Goal: Transaction & Acquisition: Book appointment/travel/reservation

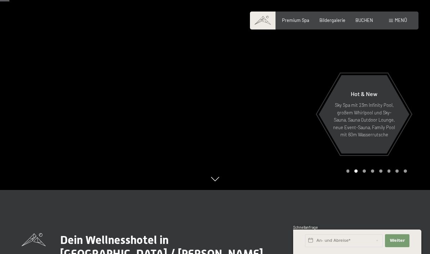
scroll to position [63, 0]
click at [366, 23] on div "Premium Spa Bildergalerie BUCHEN" at bounding box center [322, 20] width 122 height 6
click at [360, 22] on div "BUCHEN" at bounding box center [364, 19] width 18 height 6
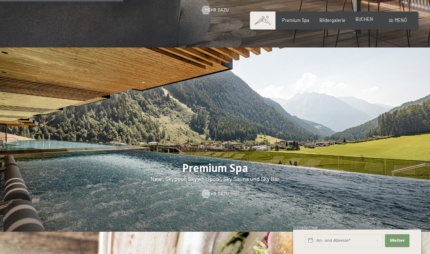
scroll to position [692, 0]
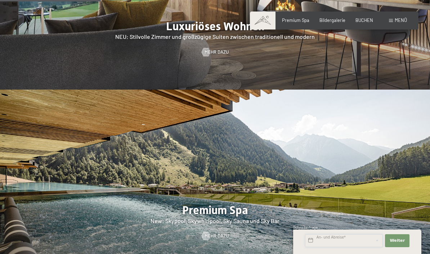
click at [360, 242] on input "text" at bounding box center [344, 240] width 78 height 13
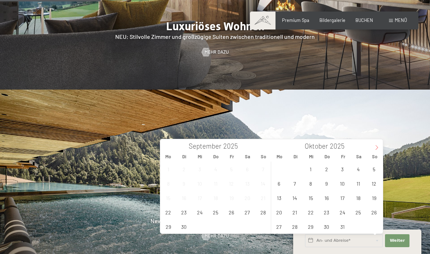
click at [379, 147] on icon at bounding box center [376, 147] width 5 height 5
click at [378, 146] on icon at bounding box center [376, 147] width 5 height 5
click at [276, 213] on span "22" at bounding box center [279, 212] width 14 height 14
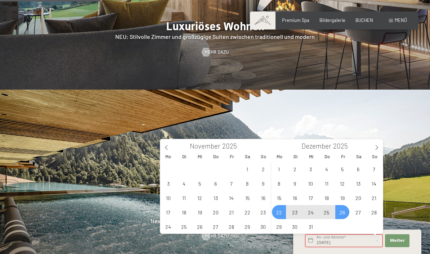
click at [341, 211] on span "26" at bounding box center [342, 212] width 14 height 14
type input "Mo. 22.12.2025 - Fr. 26.12.2025"
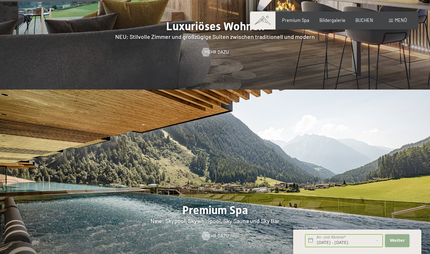
click at [404, 238] on button "Weiter Adressfelder ausblenden" at bounding box center [397, 240] width 24 height 13
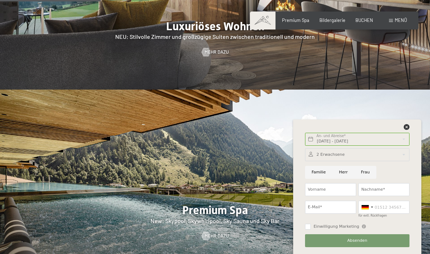
click at [400, 18] on span "Menü" at bounding box center [400, 20] width 12 height 6
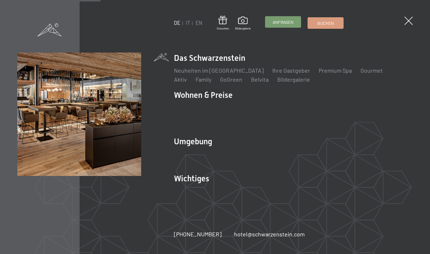
click at [285, 28] on div "Anfragen" at bounding box center [283, 22] width 36 height 12
click at [329, 22] on span "Buchen" at bounding box center [325, 22] width 17 height 6
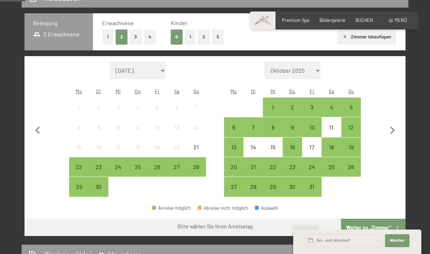
scroll to position [148, 0]
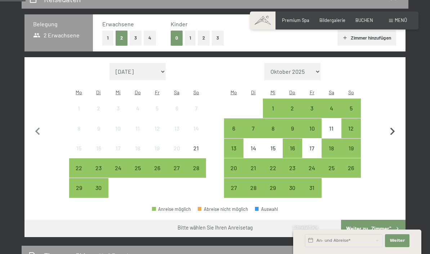
click at [399, 142] on button "button" at bounding box center [392, 130] width 15 height 135
select select "[DATE]"
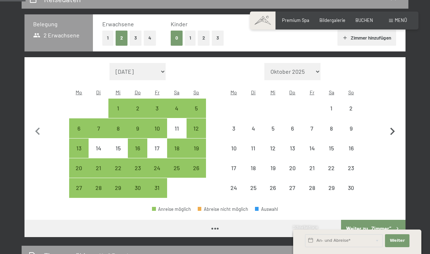
click at [389, 120] on button "button" at bounding box center [392, 130] width 15 height 135
select select "[DATE]"
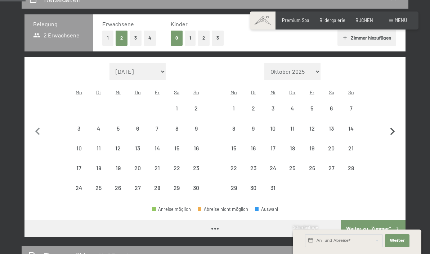
select select "[DATE]"
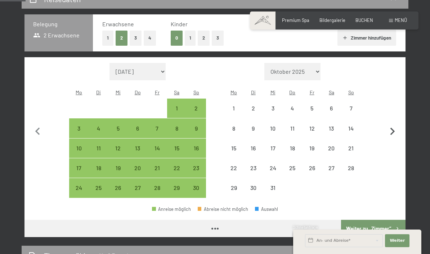
select select "[DATE]"
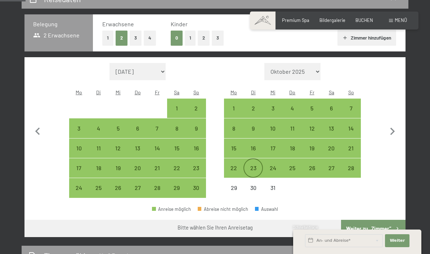
click at [258, 167] on div "23" at bounding box center [253, 174] width 18 height 18
select select "[DATE]"
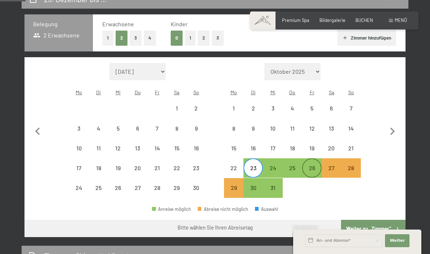
click at [313, 165] on div "26" at bounding box center [312, 174] width 18 height 18
select select "[DATE]"
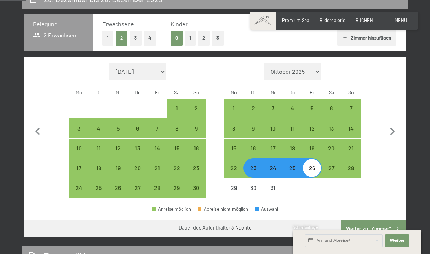
click at [312, 166] on div "26" at bounding box center [312, 174] width 18 height 18
select select "[DATE]"
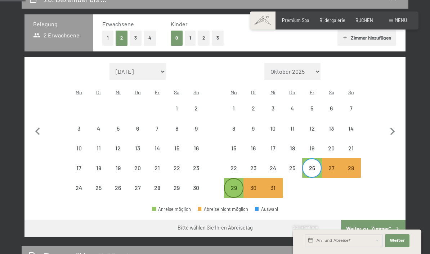
click at [231, 193] on div "29" at bounding box center [234, 194] width 18 height 18
select select "[DATE]"
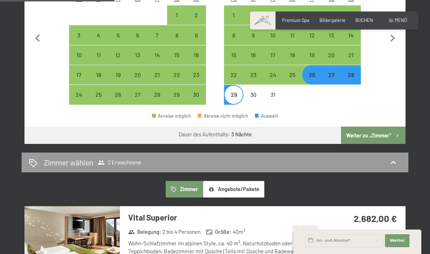
scroll to position [238, 0]
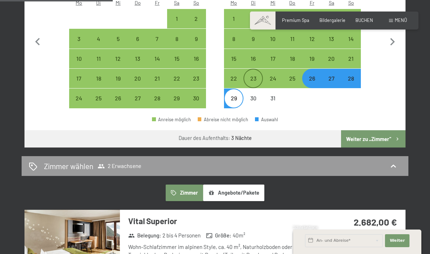
click at [250, 78] on div "23" at bounding box center [253, 85] width 18 height 18
select select "[DATE]"
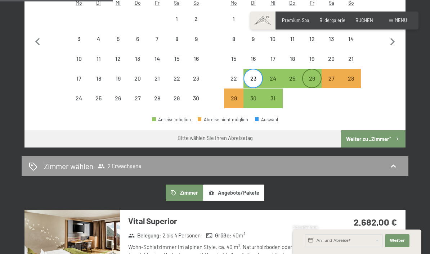
click at [318, 77] on div "26" at bounding box center [312, 85] width 18 height 18
select select "[DATE]"
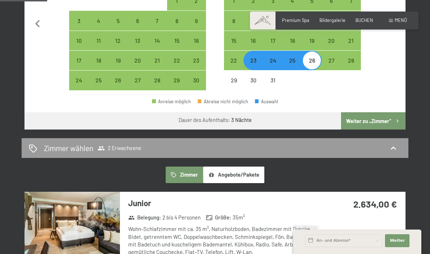
scroll to position [257, 0]
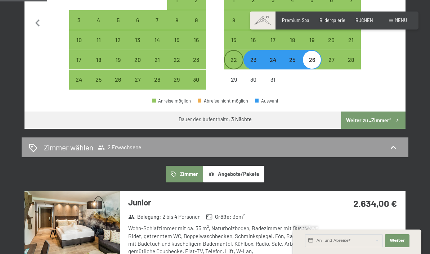
click at [226, 58] on div "22" at bounding box center [234, 66] width 18 height 18
select select "[DATE]"
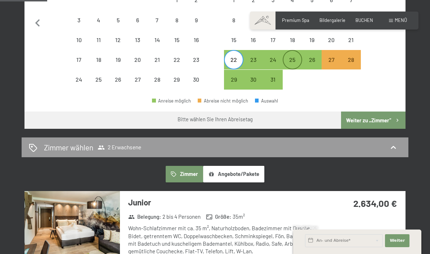
click at [292, 59] on div "25" at bounding box center [292, 66] width 18 height 18
select select "[DATE]"
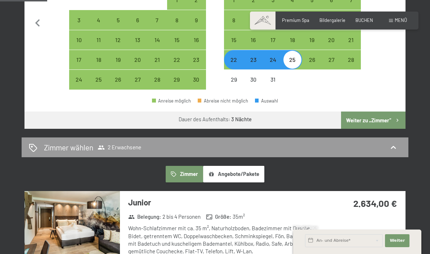
click at [236, 59] on div "22" at bounding box center [234, 66] width 18 height 18
select select "[DATE]"
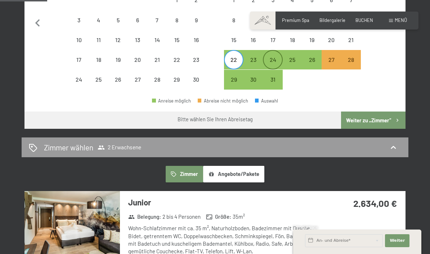
click at [273, 61] on div "24" at bounding box center [272, 66] width 18 height 18
select select "[DATE]"
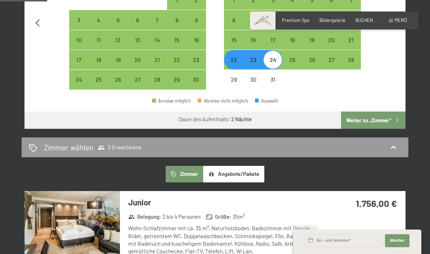
click at [254, 59] on div "23" at bounding box center [253, 66] width 18 height 18
select select "[DATE]"
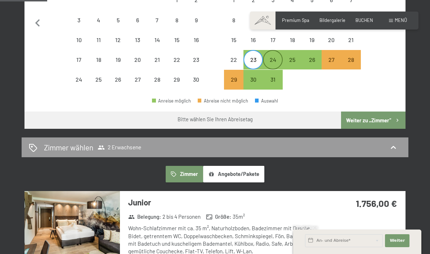
click at [270, 59] on div "24" at bounding box center [272, 66] width 18 height 18
select select "[DATE]"
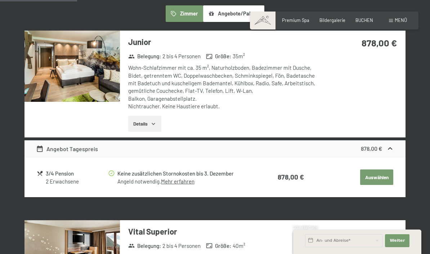
scroll to position [417, 0]
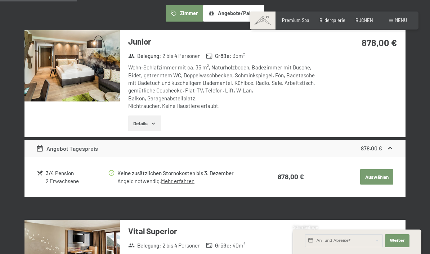
click at [389, 150] on div "Angebot Tagespreis 878,00 €" at bounding box center [214, 148] width 381 height 17
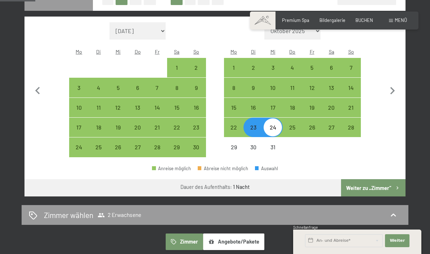
scroll to position [185, 0]
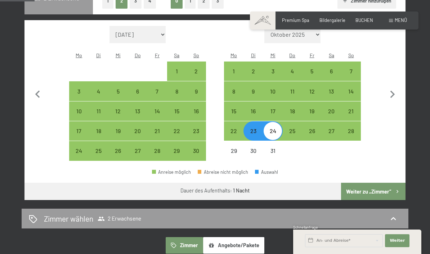
click at [254, 129] on div "23" at bounding box center [253, 137] width 18 height 18
select select "[DATE]"
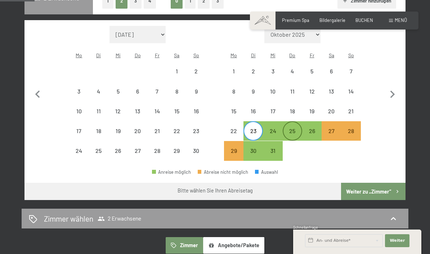
click at [301, 128] on div "25" at bounding box center [292, 137] width 18 height 18
select select "[DATE]"
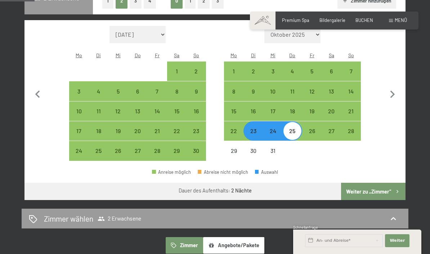
click at [271, 134] on div "24" at bounding box center [272, 137] width 18 height 18
select select "[DATE]"
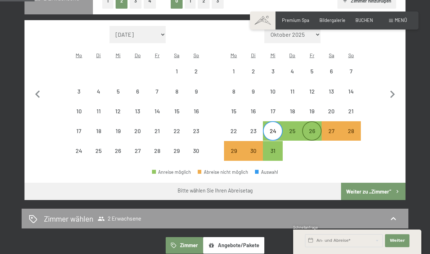
click at [316, 129] on div "26" at bounding box center [312, 137] width 18 height 18
select select "[DATE]"
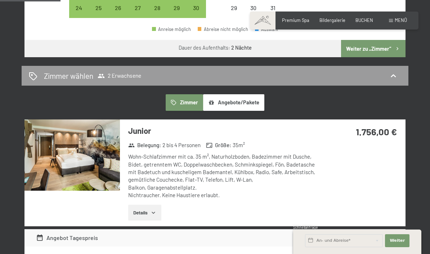
scroll to position [329, 0]
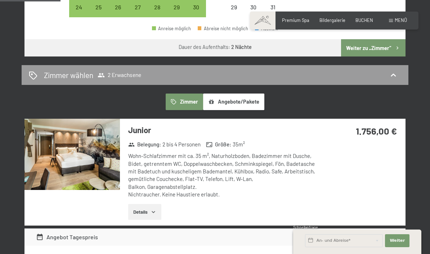
click at [402, 22] on span "Menü" at bounding box center [400, 20] width 12 height 6
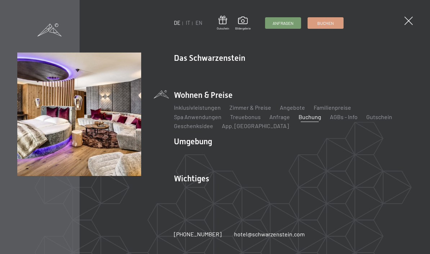
click at [411, 14] on div "DE IT EN Gutschein Bildergalerie Anfragen Buchen DE IT EN Das Schwarzenstein Ne…" at bounding box center [215, 127] width 430 height 254
click at [409, 20] on span at bounding box center [408, 21] width 12 height 12
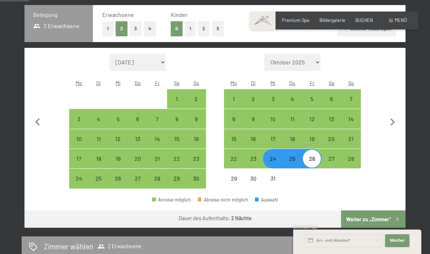
scroll to position [157, 0]
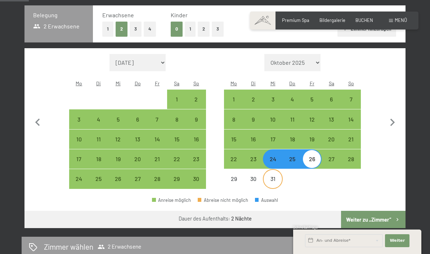
click at [273, 178] on div "31" at bounding box center [272, 185] width 18 height 18
select select "[DATE]"
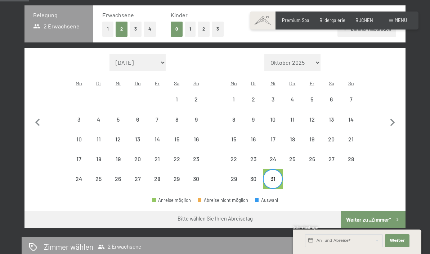
click at [311, 174] on div at bounding box center [311, 178] width 19 height 19
click at [393, 121] on icon "button" at bounding box center [392, 123] width 5 height 8
select select "[DATE]"
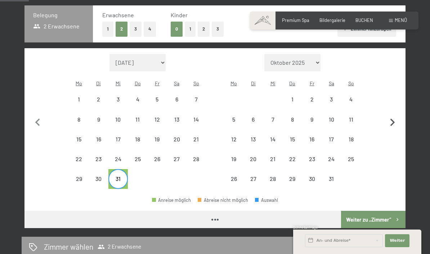
select select "[DATE]"
click at [297, 101] on div "1" at bounding box center [292, 105] width 18 height 18
select select "[DATE]"
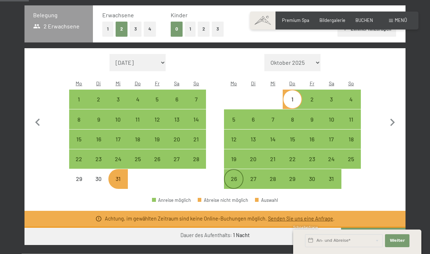
click at [234, 180] on div "26" at bounding box center [234, 185] width 18 height 18
select select "[DATE]"
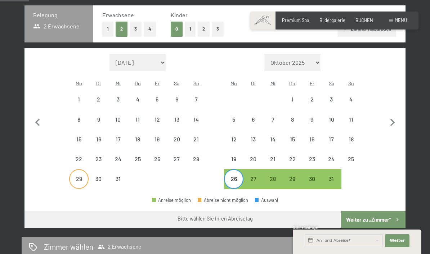
click at [82, 180] on div "29" at bounding box center [79, 185] width 18 height 18
select select "[DATE]"
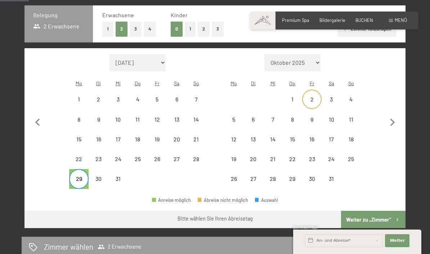
click at [316, 96] on div "2" at bounding box center [312, 105] width 18 height 18
select select "[DATE]"
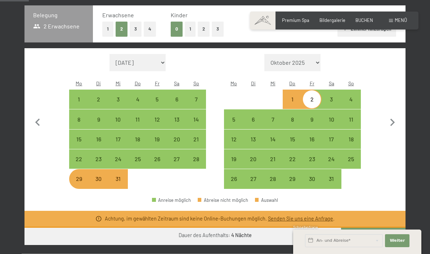
click at [99, 176] on div "30" at bounding box center [98, 185] width 18 height 18
select select "[DATE]"
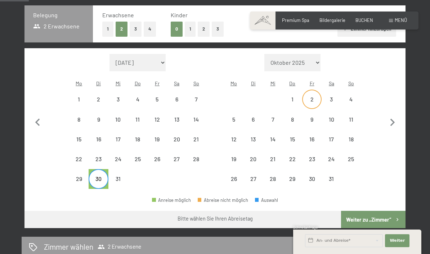
click at [310, 99] on div "2" at bounding box center [312, 105] width 18 height 18
select select "[DATE]"
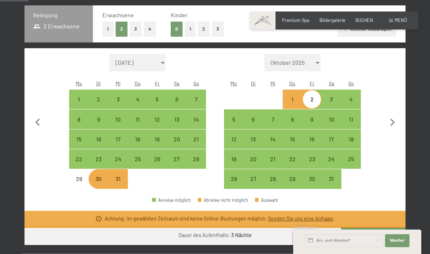
click at [118, 184] on div "31" at bounding box center [118, 185] width 18 height 18
select select "[DATE]"
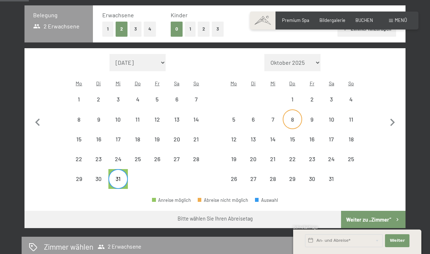
click at [290, 118] on div "8" at bounding box center [292, 126] width 18 height 18
select select "[DATE]"
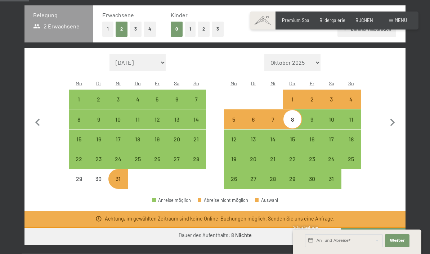
click at [121, 181] on div "31" at bounding box center [118, 185] width 18 height 18
select select "[DATE]"
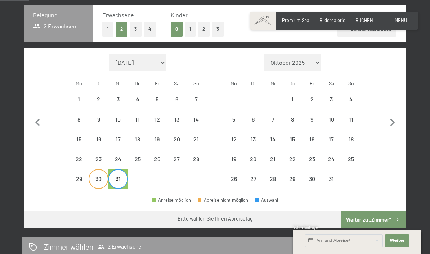
click at [102, 177] on div "30" at bounding box center [98, 185] width 18 height 18
select select "[DATE]"
click at [272, 121] on div "7" at bounding box center [272, 126] width 18 height 18
select select "[DATE]"
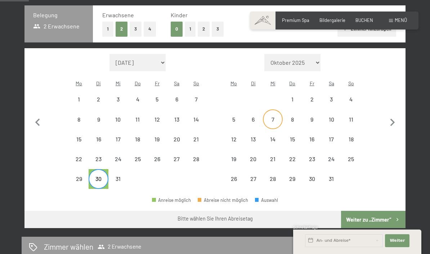
select select "[DATE]"
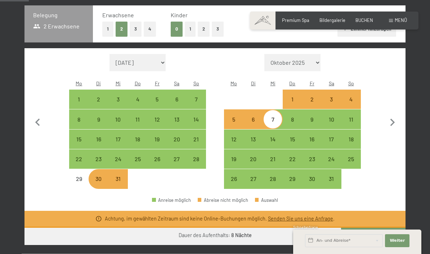
click at [109, 178] on div "31" at bounding box center [118, 185] width 18 height 18
select select "[DATE]"
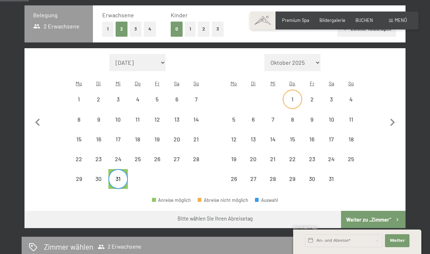
click at [287, 99] on div "1" at bounding box center [292, 105] width 18 height 18
select select "[DATE]"
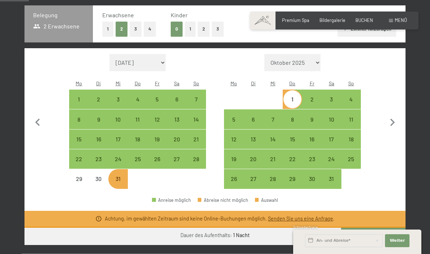
click at [123, 182] on div "31" at bounding box center [118, 185] width 18 height 18
select select "[DATE]"
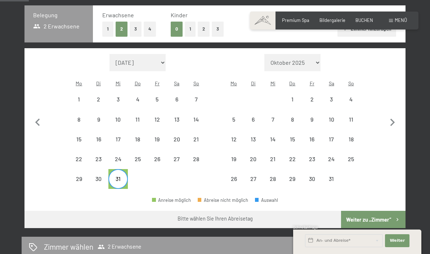
click at [121, 178] on div "31" at bounding box center [118, 185] width 18 height 18
select select "[DATE]"
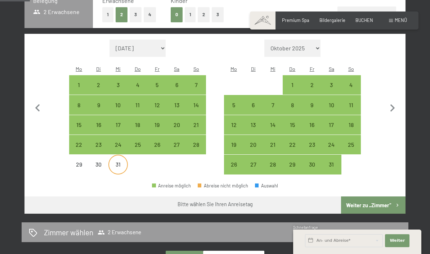
scroll to position [171, 0]
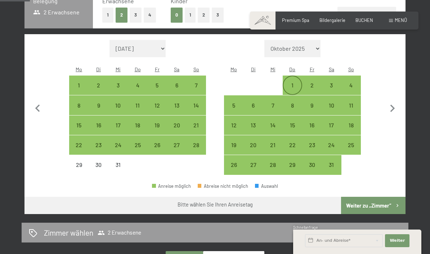
click at [290, 92] on div "1" at bounding box center [292, 91] width 18 height 18
select select "[DATE]"
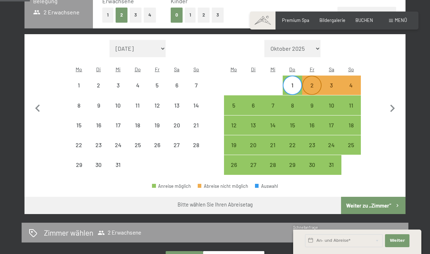
click at [314, 88] on div "2" at bounding box center [312, 91] width 18 height 18
select select "[DATE]"
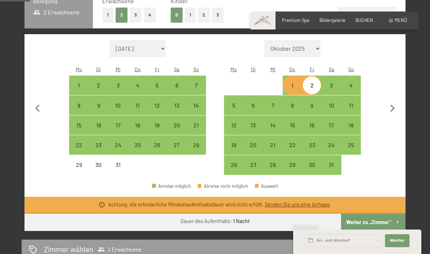
click at [293, 85] on div "1" at bounding box center [292, 91] width 18 height 18
select select "[DATE]"
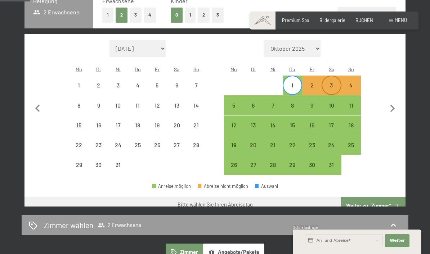
click at [337, 88] on div "3" at bounding box center [331, 91] width 18 height 18
select select "[DATE]"
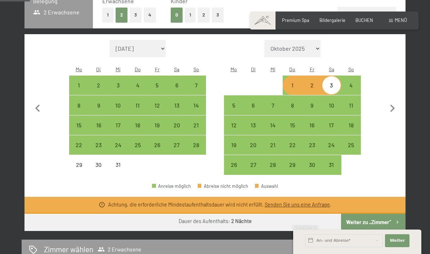
click at [288, 87] on div "1" at bounding box center [292, 91] width 18 height 18
select select "[DATE]"
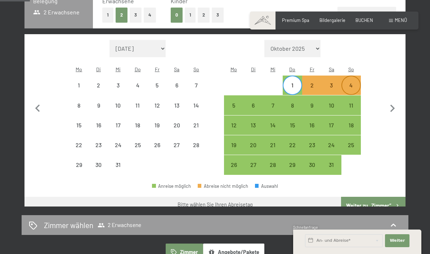
click at [357, 90] on div "4" at bounding box center [351, 91] width 18 height 18
select select "[DATE]"
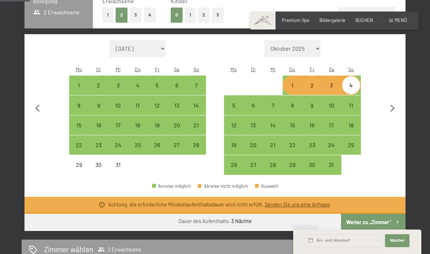
click at [290, 86] on div "1" at bounding box center [292, 91] width 18 height 18
select select "[DATE]"
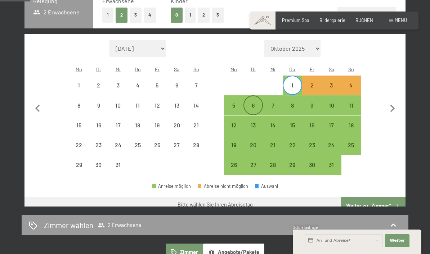
click at [249, 111] on div "6" at bounding box center [253, 112] width 18 height 18
select select "[DATE]"
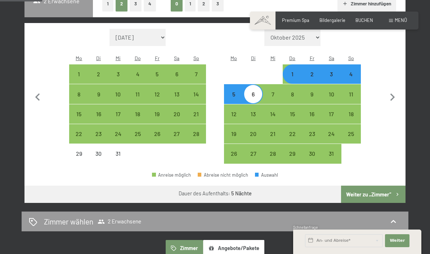
scroll to position [173, 0]
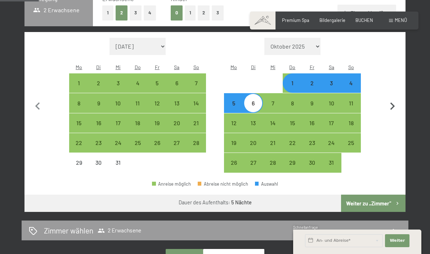
click at [389, 109] on icon "button" at bounding box center [392, 106] width 15 height 15
select select "[DATE]"
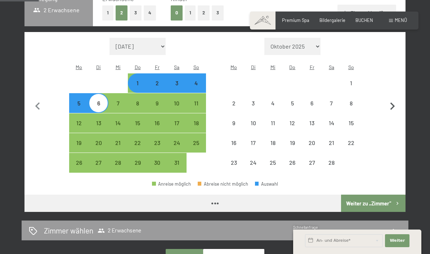
click at [390, 102] on icon "button" at bounding box center [392, 106] width 15 height 15
select select "[DATE]"
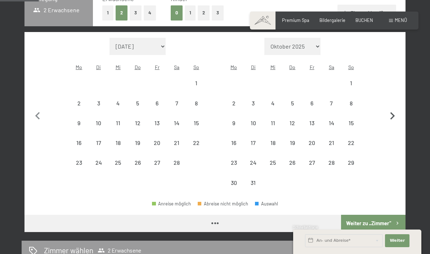
select select "[DATE]"
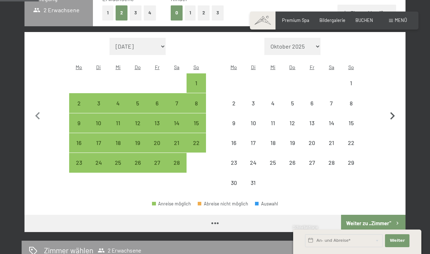
select select "[DATE]"
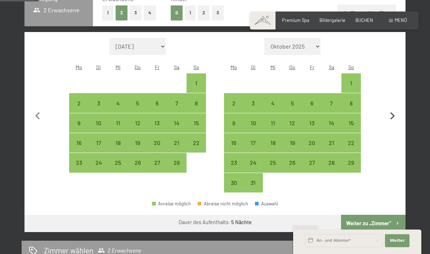
click at [389, 111] on icon "button" at bounding box center [392, 116] width 15 height 15
select select "[DATE]"
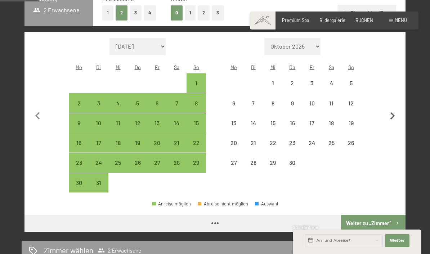
select select "[DATE]"
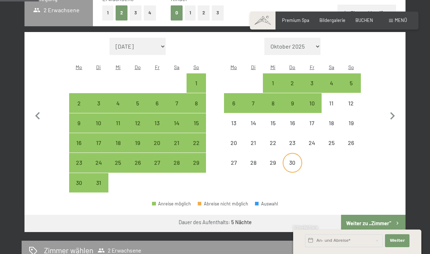
click at [293, 164] on div "30" at bounding box center [292, 169] width 18 height 18
select select "[DATE]"
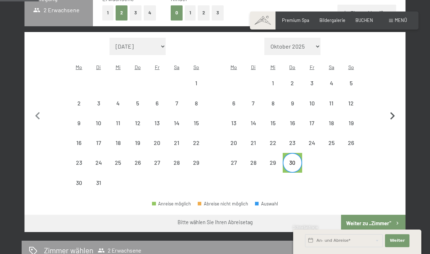
click at [395, 115] on icon "button" at bounding box center [392, 116] width 15 height 15
select select "[DATE]"
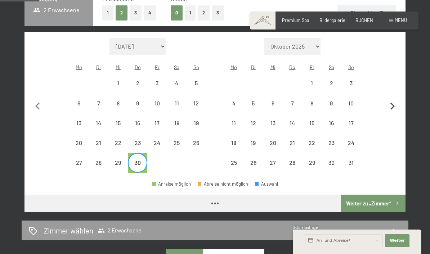
select select "[DATE]"
click at [238, 103] on div "4" at bounding box center [234, 109] width 18 height 18
select select "[DATE]"
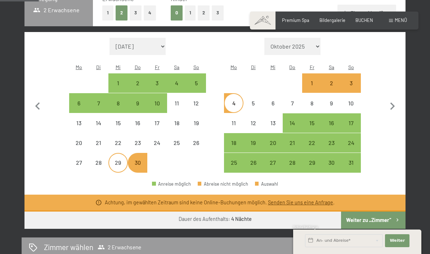
click at [124, 160] on div "29" at bounding box center [118, 169] width 18 height 18
select select "[DATE]"
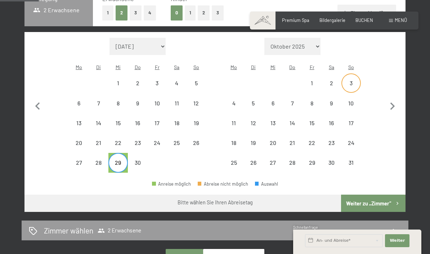
click at [351, 85] on div "3" at bounding box center [351, 89] width 18 height 18
select select "[DATE]"
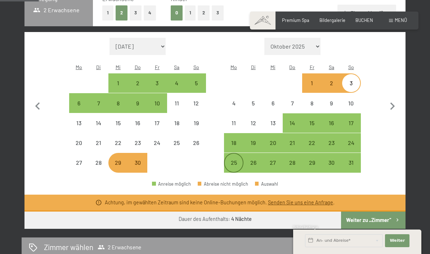
click at [231, 163] on div "25" at bounding box center [234, 169] width 18 height 18
select select "[DATE]"
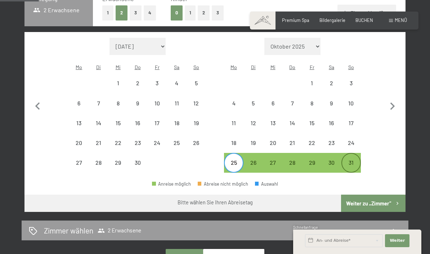
click at [346, 164] on div "31" at bounding box center [351, 169] width 18 height 18
select select "[DATE]"
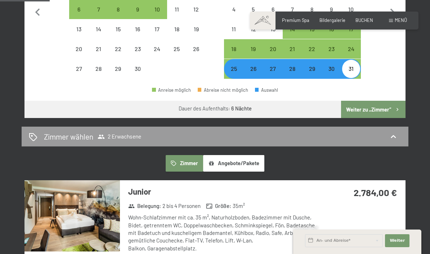
scroll to position [257, 0]
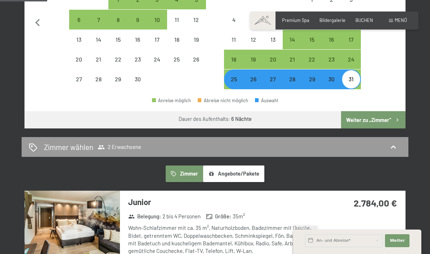
click at [289, 78] on div "28" at bounding box center [292, 85] width 18 height 18
select select "[DATE]"
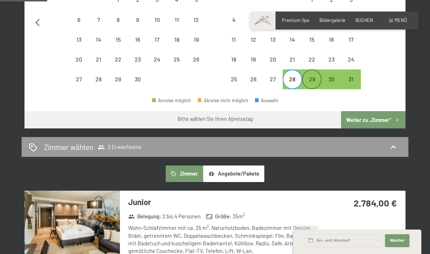
click at [312, 79] on div "29" at bounding box center [312, 85] width 18 height 18
select select "[DATE]"
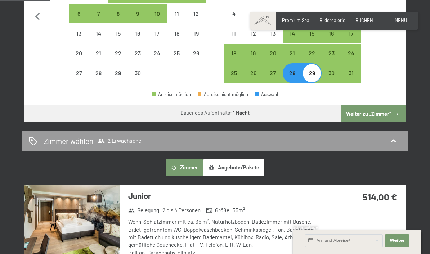
scroll to position [259, 0]
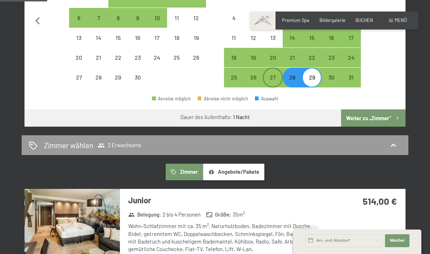
click at [272, 78] on div "27" at bounding box center [272, 83] width 18 height 18
select select "[DATE]"
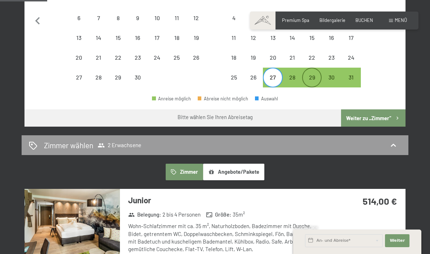
click at [309, 74] on div "29" at bounding box center [312, 83] width 18 height 18
select select "[DATE]"
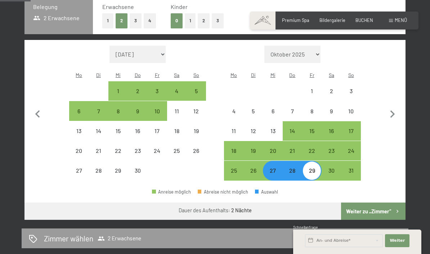
scroll to position [165, 0]
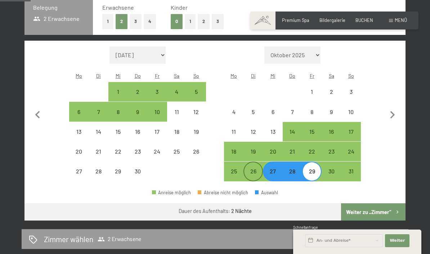
click at [249, 169] on div "26" at bounding box center [253, 177] width 18 height 18
select select "[DATE]"
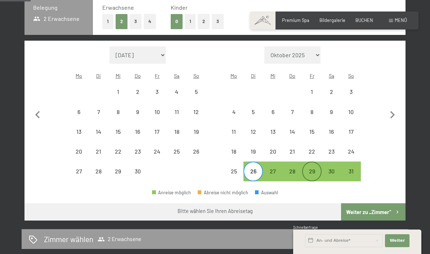
click at [313, 171] on div "29" at bounding box center [312, 177] width 18 height 18
select select "[DATE]"
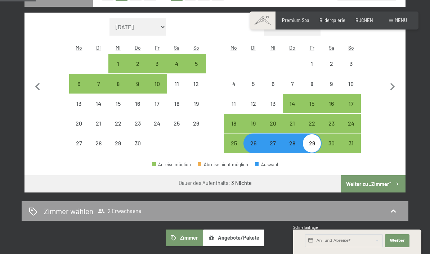
scroll to position [192, 0]
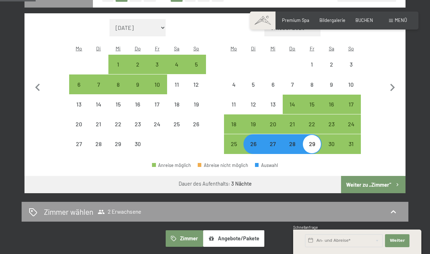
click at [259, 150] on div "26" at bounding box center [253, 150] width 18 height 18
select select "[DATE]"
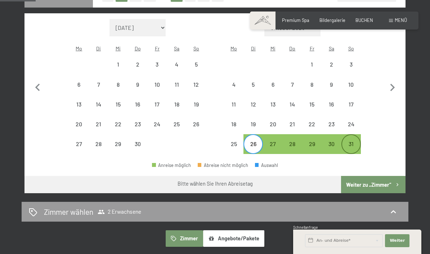
click at [347, 141] on div "31" at bounding box center [351, 150] width 18 height 18
select select "[DATE]"
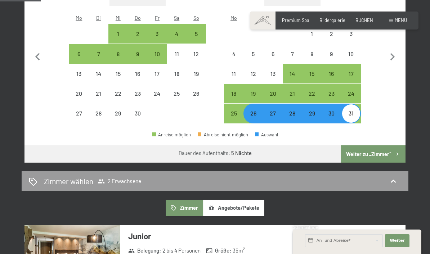
scroll to position [222, 0]
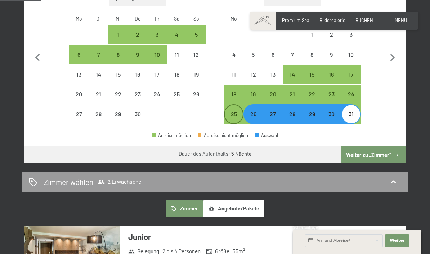
click at [237, 116] on div "25" at bounding box center [234, 120] width 18 height 18
select select "[DATE]"
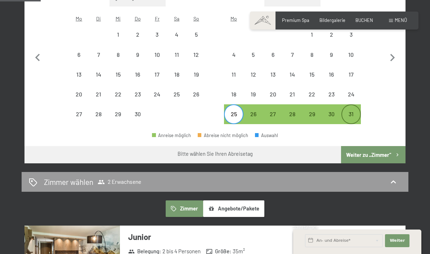
click at [354, 107] on div "31" at bounding box center [351, 114] width 18 height 18
select select "[DATE]"
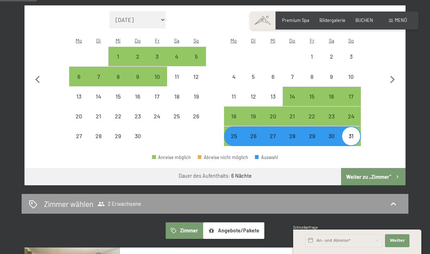
scroll to position [201, 0]
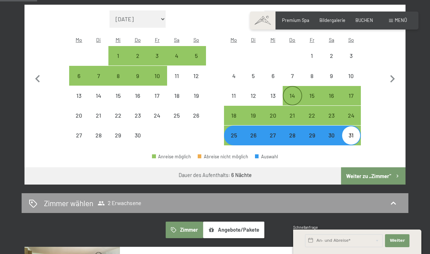
click at [291, 94] on div "14" at bounding box center [292, 102] width 18 height 18
select select "[DATE]"
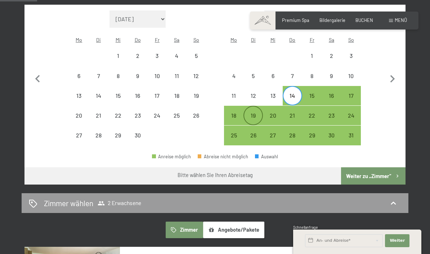
click at [253, 114] on div "19" at bounding box center [253, 122] width 18 height 18
select select "[DATE]"
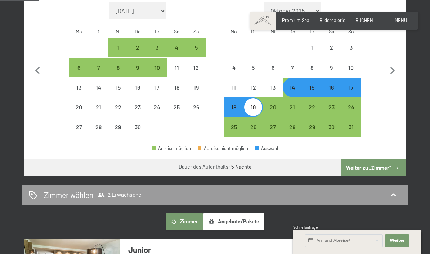
scroll to position [209, 0]
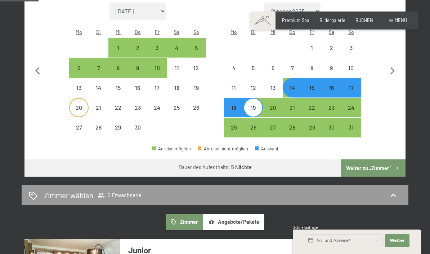
click at [80, 105] on div "20" at bounding box center [79, 114] width 18 height 18
select select "[DATE]"
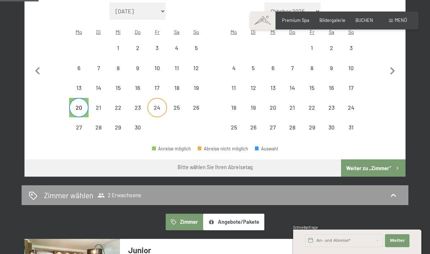
click at [162, 108] on div "24" at bounding box center [157, 114] width 18 height 18
select select "[DATE]"
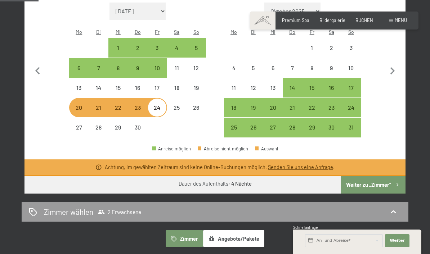
click at [80, 109] on div "20" at bounding box center [79, 114] width 18 height 18
select select "[DATE]"
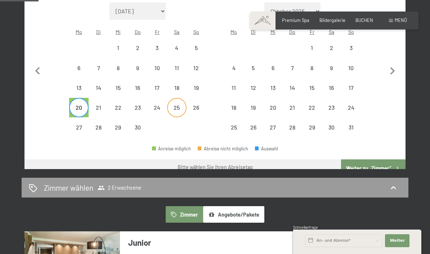
click at [176, 106] on div "25" at bounding box center [177, 114] width 18 height 18
select select "[DATE]"
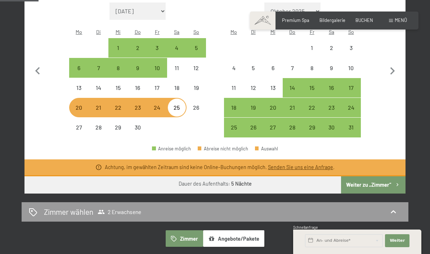
click at [89, 105] on div "21" at bounding box center [98, 107] width 19 height 19
select select "[DATE]"
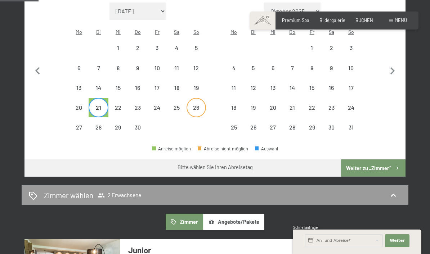
click at [195, 107] on div "26" at bounding box center [196, 114] width 18 height 18
select select "[DATE]"
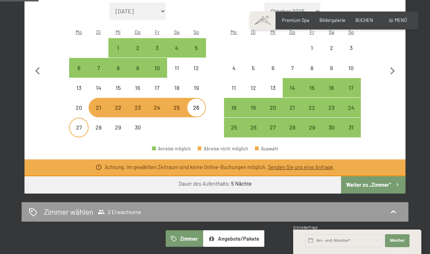
click at [85, 131] on div "27" at bounding box center [79, 134] width 18 height 18
select select "[DATE]"
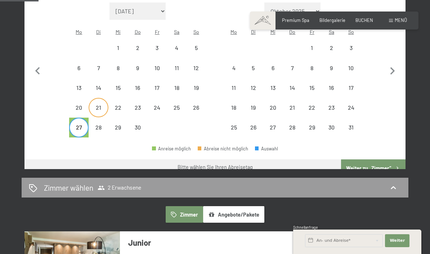
click at [100, 105] on div "21" at bounding box center [98, 114] width 18 height 18
select select "[DATE]"
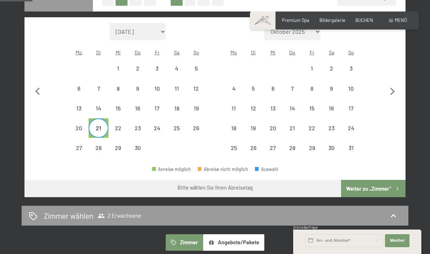
scroll to position [183, 0]
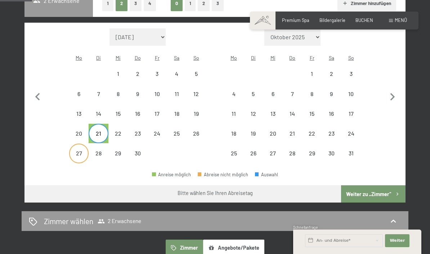
click at [82, 151] on div "27" at bounding box center [79, 159] width 18 height 18
select select "[DATE]"
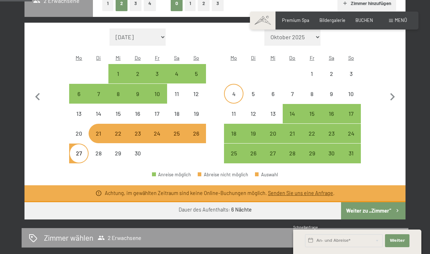
click at [230, 91] on div "4" at bounding box center [234, 100] width 18 height 18
select select "[DATE]"
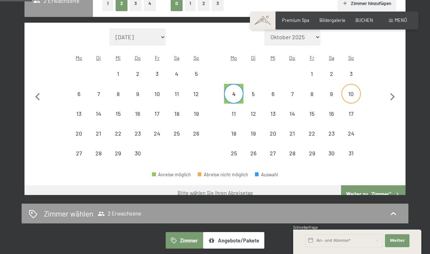
click at [354, 92] on div "10" at bounding box center [351, 100] width 18 height 18
select select "[DATE]"
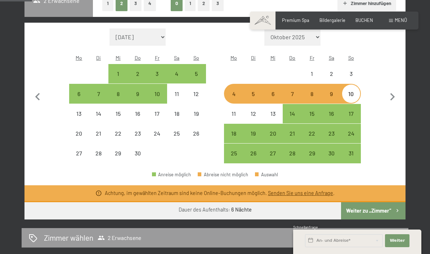
click at [238, 86] on div "4" at bounding box center [234, 94] width 18 height 18
select select "[DATE]"
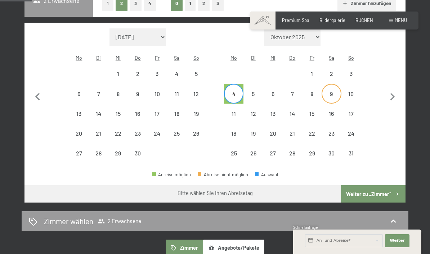
click at [334, 91] on div "9" at bounding box center [331, 100] width 18 height 18
select select "[DATE]"
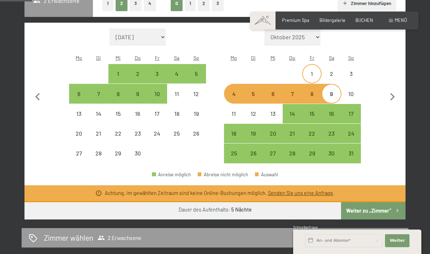
click at [315, 72] on div "1" at bounding box center [312, 80] width 18 height 18
select select "[DATE]"
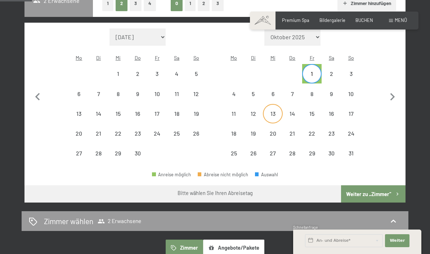
click at [272, 105] on div "13" at bounding box center [272, 114] width 18 height 18
select select "[DATE]"
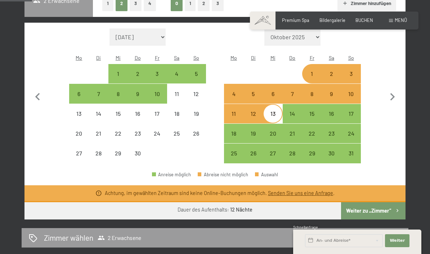
click at [320, 67] on div "1" at bounding box center [312, 74] width 18 height 18
select select "[DATE]"
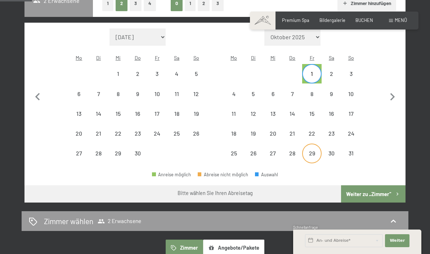
click at [307, 150] on div "29" at bounding box center [312, 159] width 18 height 18
select select "[DATE]"
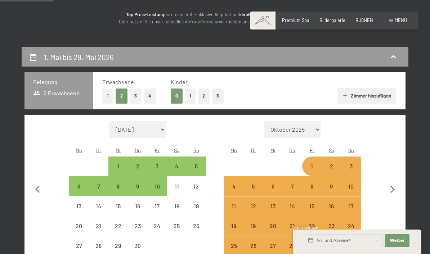
scroll to position [90, 0]
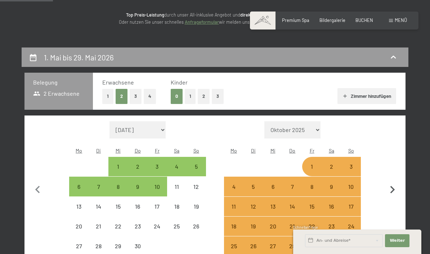
click at [399, 189] on icon "button" at bounding box center [392, 189] width 15 height 15
select select "[DATE]"
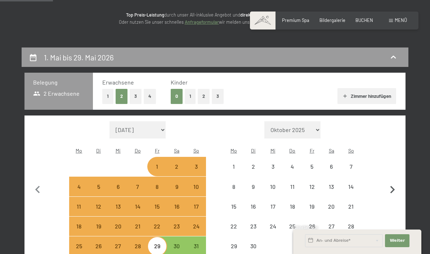
select select "[DATE]"
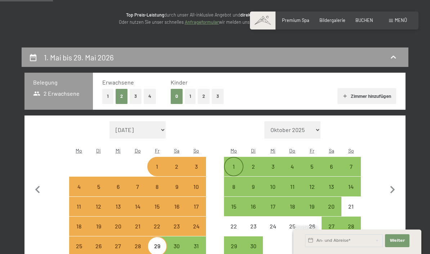
click at [235, 158] on div "1" at bounding box center [234, 167] width 18 height 18
select select "[DATE]"
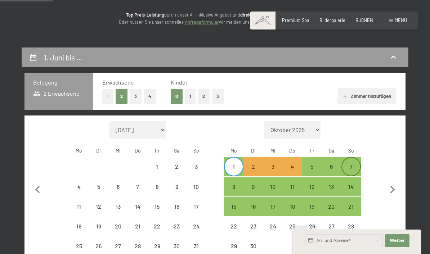
click at [344, 166] on div "7" at bounding box center [351, 173] width 18 height 18
select select "[DATE]"
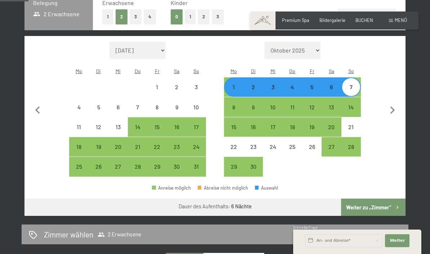
scroll to position [154, 0]
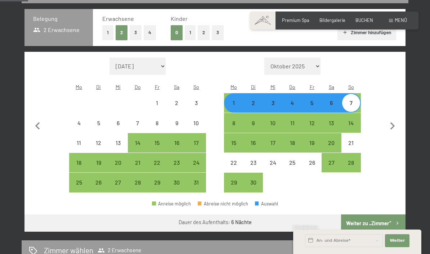
click at [312, 103] on div "5" at bounding box center [312, 109] width 18 height 18
select select "[DATE]"
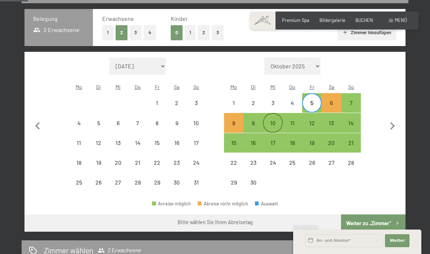
click at [270, 124] on div "10" at bounding box center [272, 129] width 18 height 18
select select "[DATE]"
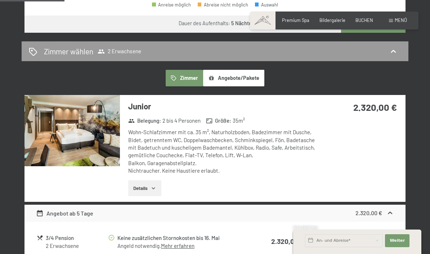
scroll to position [369, 0]
